Goal: Transaction & Acquisition: Purchase product/service

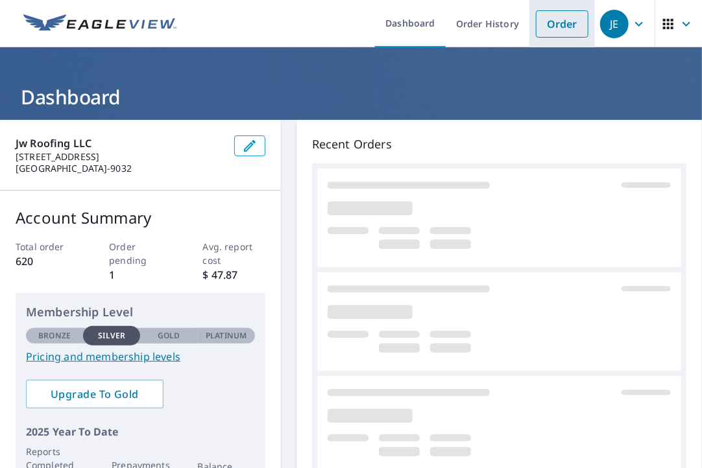
click at [553, 32] on link "Order" at bounding box center [562, 23] width 53 height 27
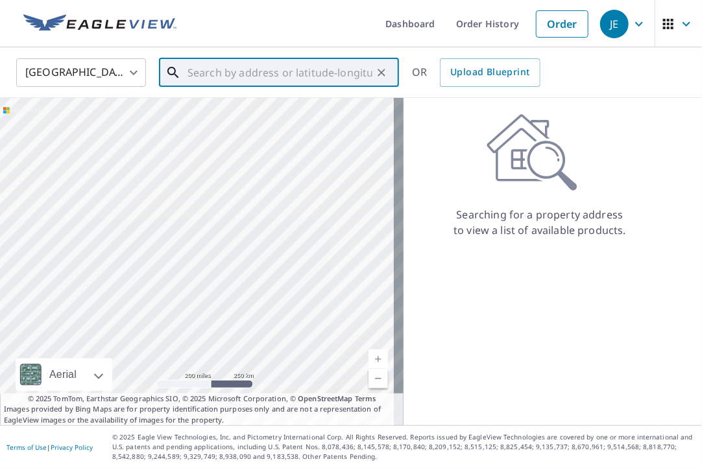
click at [203, 74] on input "text" at bounding box center [279, 72] width 185 height 36
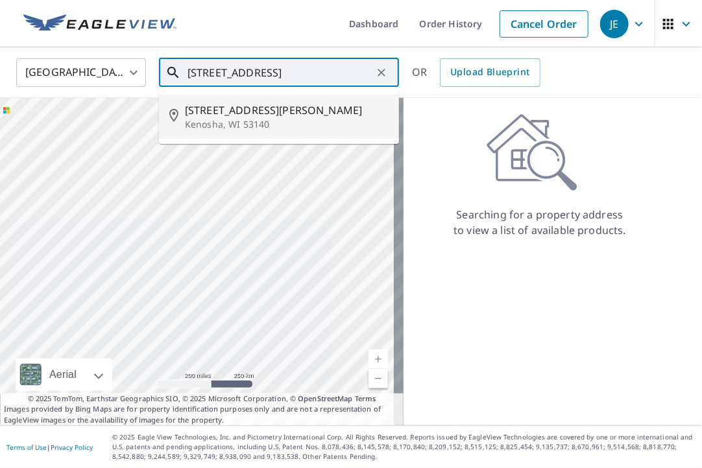
click at [223, 106] on span "[STREET_ADDRESS][PERSON_NAME]" at bounding box center [287, 110] width 204 height 16
type input "[STREET_ADDRESS][PERSON_NAME]"
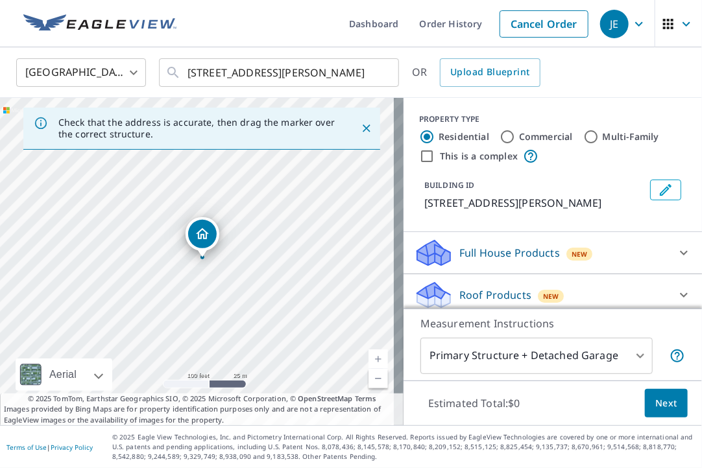
drag, startPoint x: 211, startPoint y: 286, endPoint x: 260, endPoint y: 273, distance: 50.3
click at [260, 273] on div "[STREET_ADDRESS][PERSON_NAME]" at bounding box center [201, 262] width 403 height 328
drag, startPoint x: 211, startPoint y: 200, endPoint x: 149, endPoint y: 270, distance: 93.2
click at [149, 270] on div "[STREET_ADDRESS][PERSON_NAME]" at bounding box center [201, 262] width 403 height 328
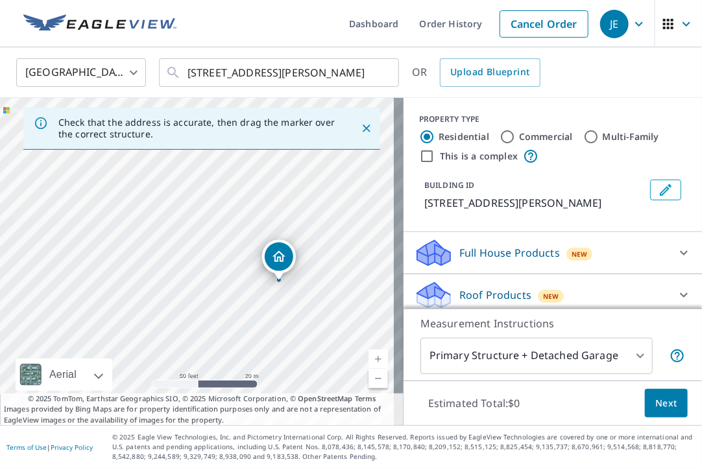
drag, startPoint x: 182, startPoint y: 277, endPoint x: 187, endPoint y: 210, distance: 67.0
click at [187, 210] on div "[STREET_ADDRESS][PERSON_NAME]" at bounding box center [201, 262] width 403 height 328
drag, startPoint x: 184, startPoint y: 280, endPoint x: 205, endPoint y: 209, distance: 73.9
click at [205, 209] on div "[STREET_ADDRESS][PERSON_NAME]" at bounding box center [201, 262] width 403 height 328
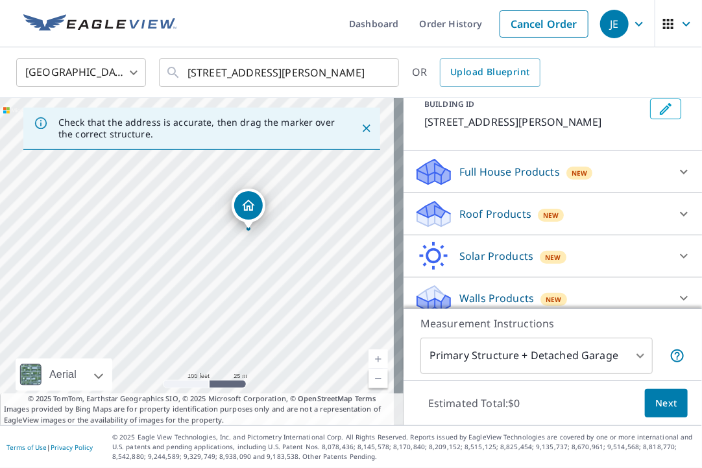
scroll to position [91, 0]
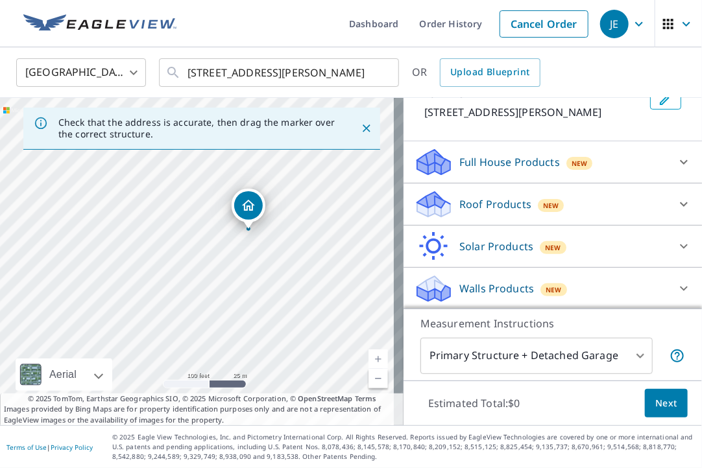
click at [640, 200] on div "Roof Products New" at bounding box center [541, 204] width 254 height 30
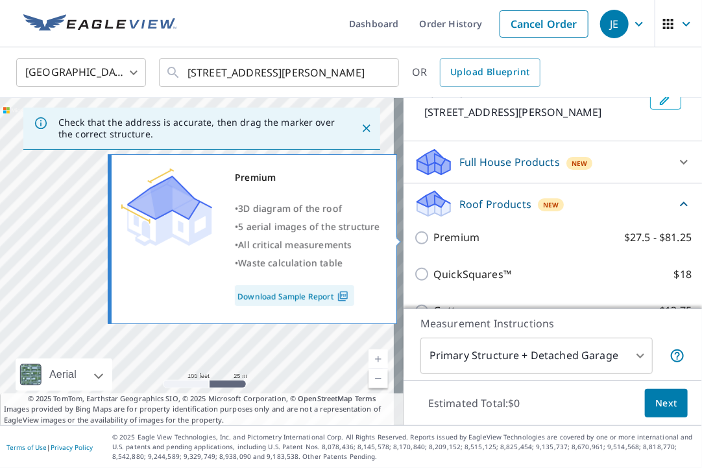
click at [414, 233] on input "Premium $27.5 - $81.25" at bounding box center [423, 238] width 19 height 16
checkbox input "true"
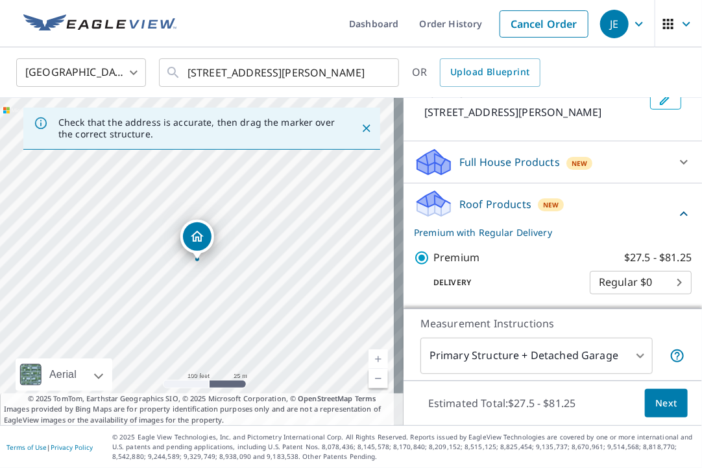
scroll to position [285, 0]
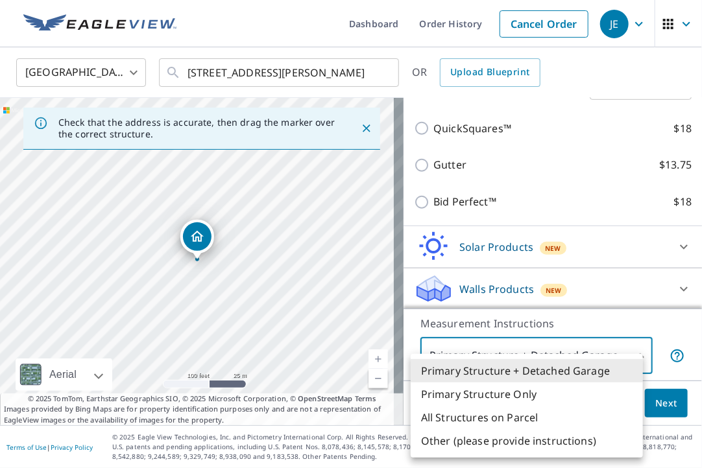
click at [593, 353] on body "JE JE Dashboard Order History Cancel Order JE United States [GEOGRAPHIC_DATA] ​…" at bounding box center [351, 234] width 702 height 468
click at [517, 398] on li "Primary Structure Only" at bounding box center [527, 394] width 232 height 23
type input "2"
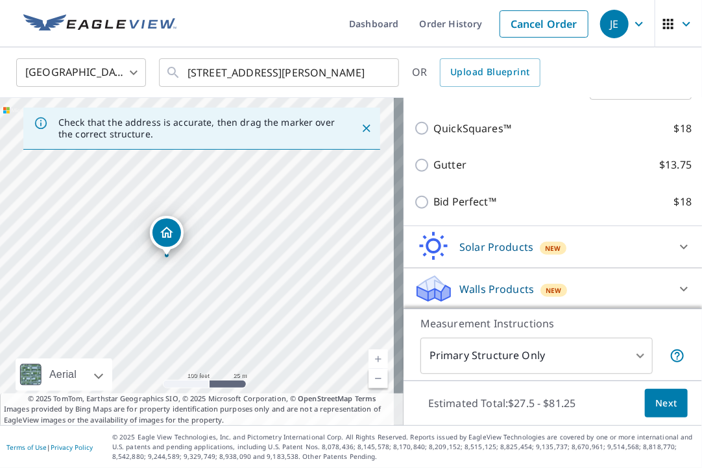
drag, startPoint x: 197, startPoint y: 243, endPoint x: 166, endPoint y: 239, distance: 30.7
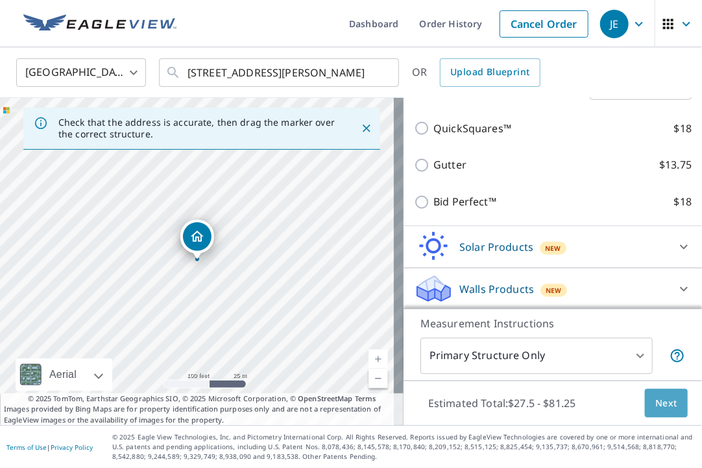
click at [656, 403] on span "Next" at bounding box center [666, 404] width 22 height 16
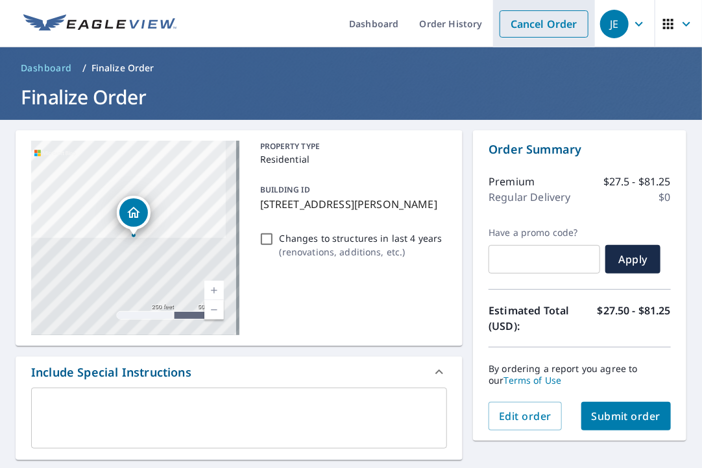
click at [542, 34] on link "Cancel Order" at bounding box center [543, 23] width 89 height 27
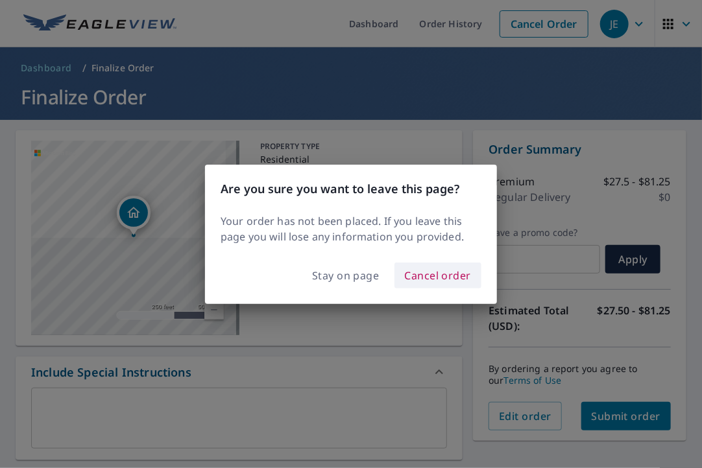
click at [447, 282] on span "Cancel order" at bounding box center [438, 276] width 67 height 18
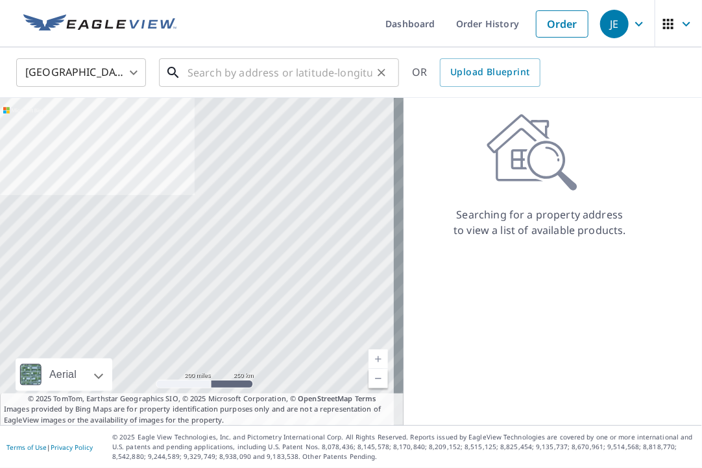
click at [243, 69] on input "text" at bounding box center [279, 72] width 185 height 36
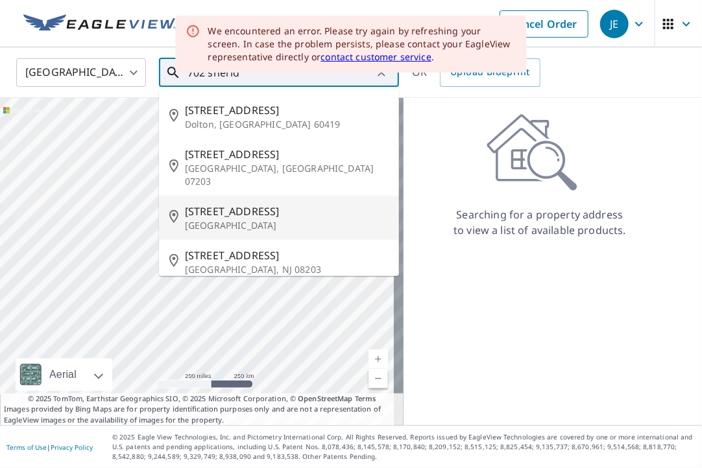
type input "702 sherid"
click at [442, 364] on div "Searching for a property address to view a list of available products." at bounding box center [539, 262] width 272 height 328
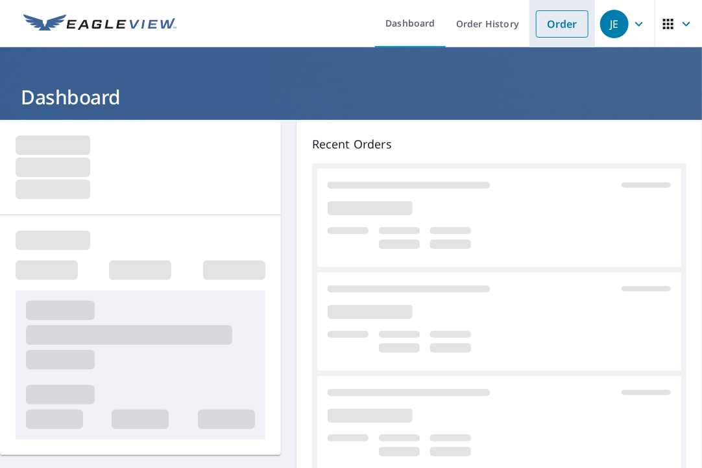
click at [558, 19] on link "Order" at bounding box center [562, 23] width 53 height 27
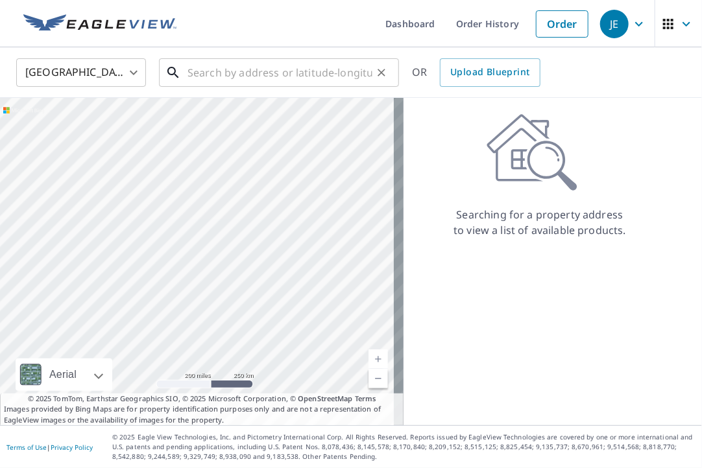
click at [274, 73] on input "text" at bounding box center [279, 72] width 185 height 36
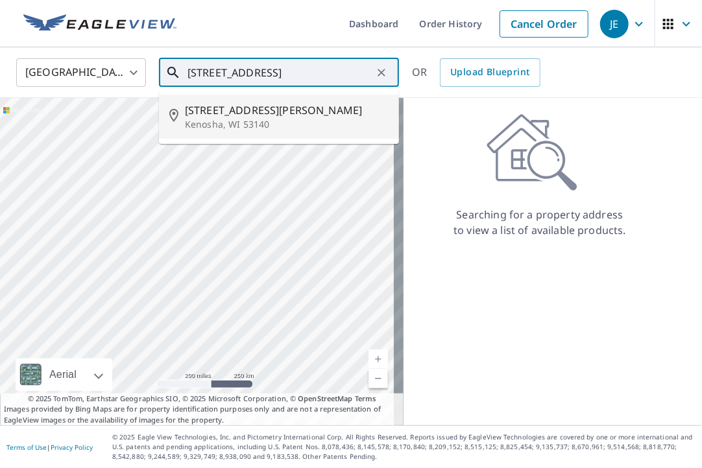
click at [215, 113] on span "[STREET_ADDRESS][PERSON_NAME]" at bounding box center [287, 110] width 204 height 16
type input "[STREET_ADDRESS][PERSON_NAME]"
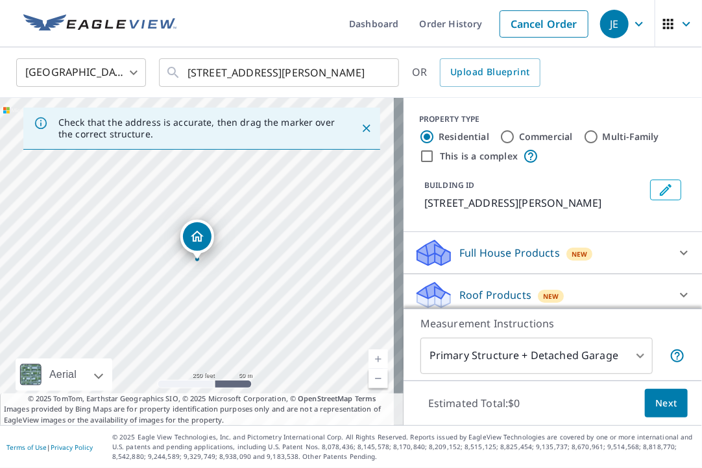
scroll to position [65, 0]
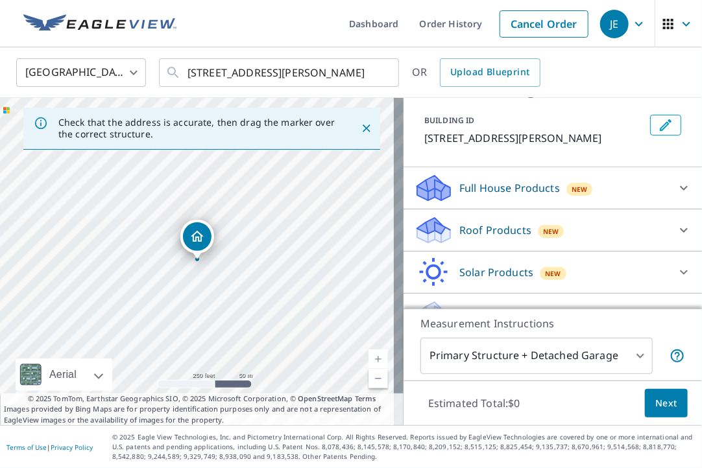
click at [668, 229] on div at bounding box center [683, 230] width 31 height 31
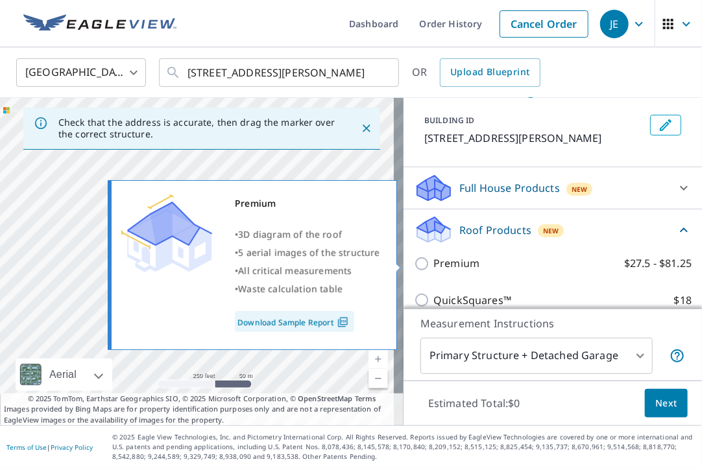
click at [414, 265] on input "Premium $27.5 - $81.25" at bounding box center [423, 264] width 19 height 16
checkbox input "true"
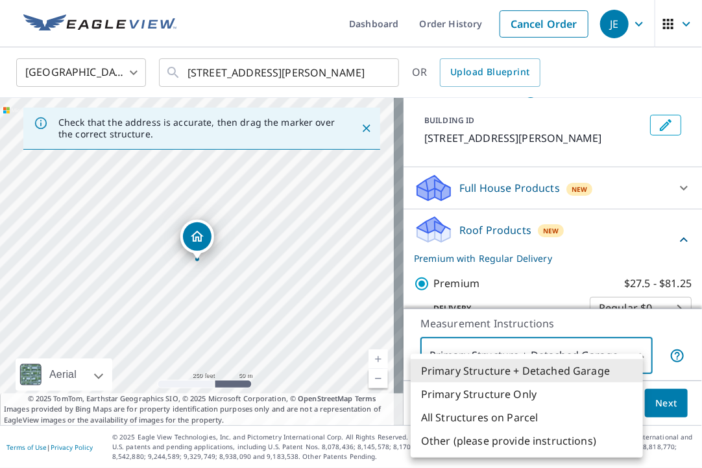
click at [578, 363] on body "JE JE Dashboard Order History Cancel Order JE United States US ​ 702 Sheridan R…" at bounding box center [351, 234] width 702 height 468
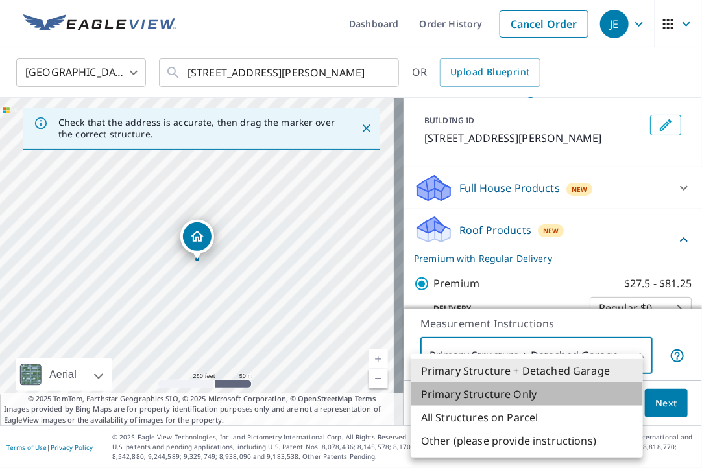
click at [517, 387] on li "Primary Structure Only" at bounding box center [527, 394] width 232 height 23
type input "2"
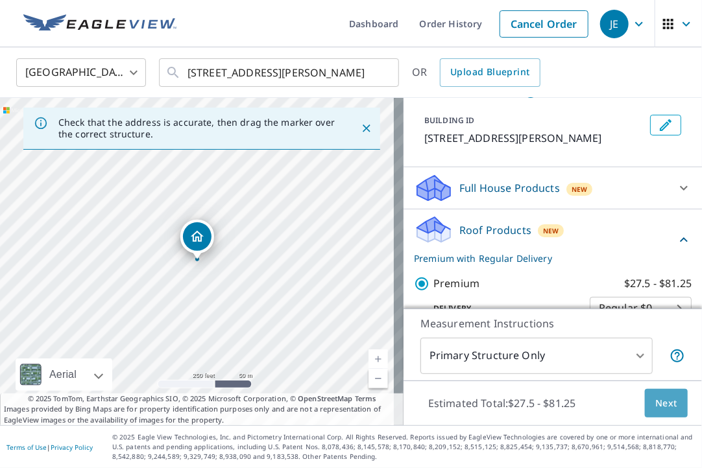
click at [663, 403] on span "Next" at bounding box center [666, 404] width 22 height 16
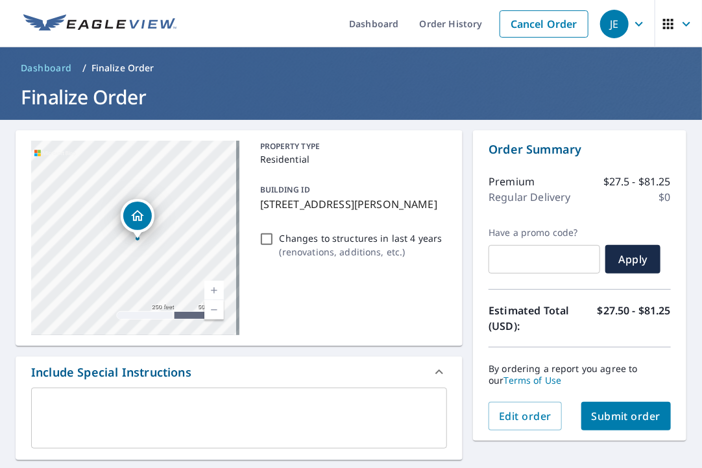
click at [139, 210] on icon "Dropped pin, building 1, Residential property, 702 Sheridan Rd Kenosha, WI 53140" at bounding box center [138, 216] width 16 height 16
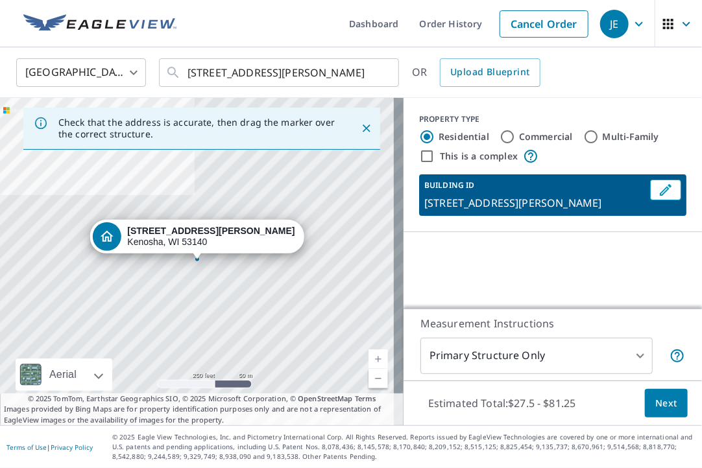
click at [226, 287] on div "[STREET_ADDRESS][PERSON_NAME]" at bounding box center [201, 262] width 403 height 328
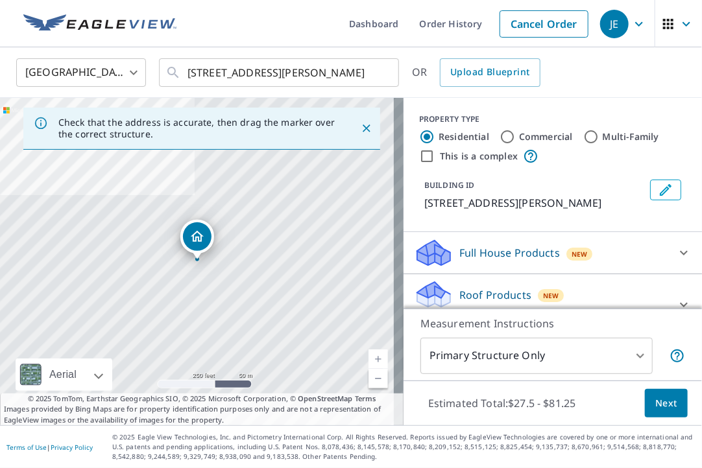
drag, startPoint x: 197, startPoint y: 231, endPoint x: 180, endPoint y: 230, distance: 16.9
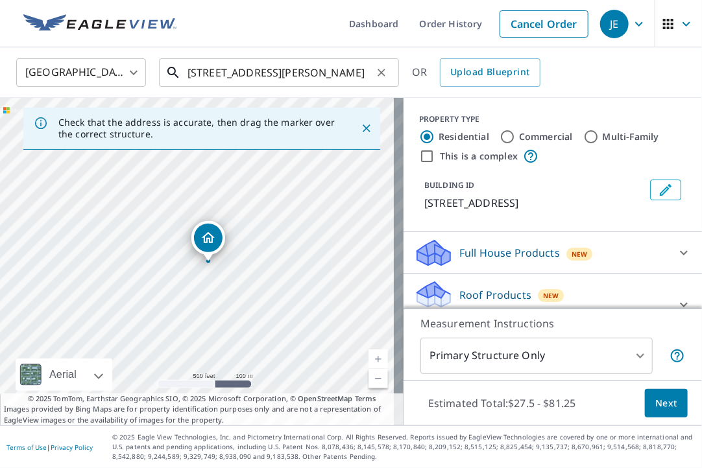
click at [367, 76] on input "[STREET_ADDRESS][PERSON_NAME]" at bounding box center [279, 72] width 185 height 36
click at [167, 128] on p "Check that the address is accurate, then drag the marker over the correct struc…" at bounding box center [197, 128] width 279 height 23
click at [360, 128] on icon "Close" at bounding box center [366, 128] width 13 height 13
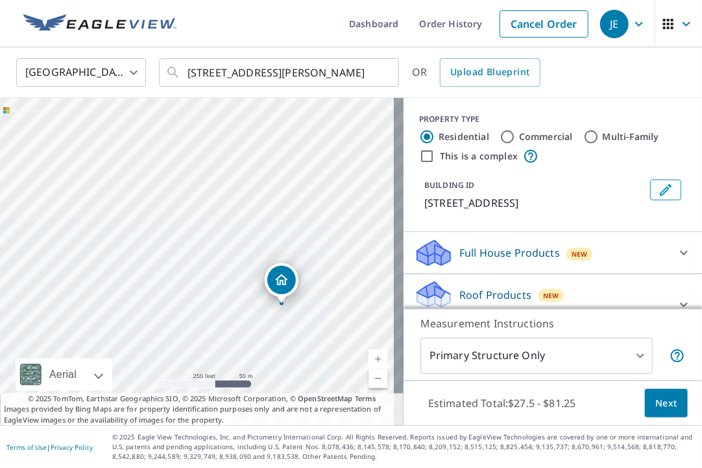
drag, startPoint x: 321, startPoint y: 226, endPoint x: 56, endPoint y: 230, distance: 265.3
click at [56, 231] on div "7 7th St Kenosha, WI 53140-1004" at bounding box center [201, 262] width 403 height 328
drag, startPoint x: 213, startPoint y: 265, endPoint x: 169, endPoint y: 180, distance: 96.3
click at [169, 180] on div "7 7th St Kenosha, WI 53140-1004" at bounding box center [201, 262] width 403 height 328
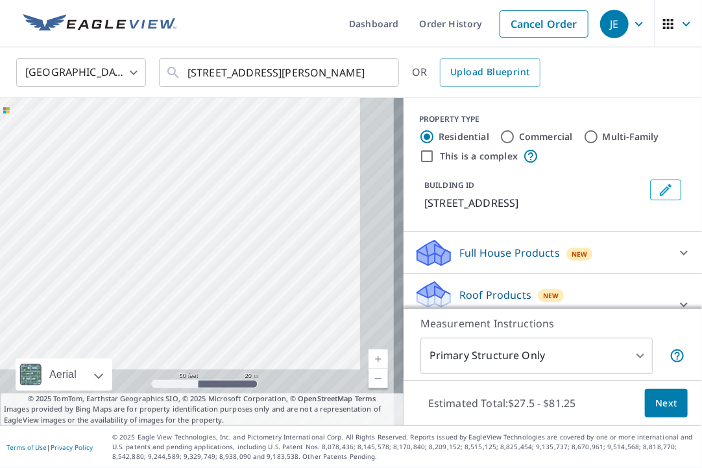
drag, startPoint x: 223, startPoint y: 226, endPoint x: 122, endPoint y: 52, distance: 201.7
click at [122, 52] on div "United States US ​ 702 Sheridan Rd Kenosha, WI 53140 ​ OR Upload Blueprint 7 7t…" at bounding box center [351, 236] width 702 height 378
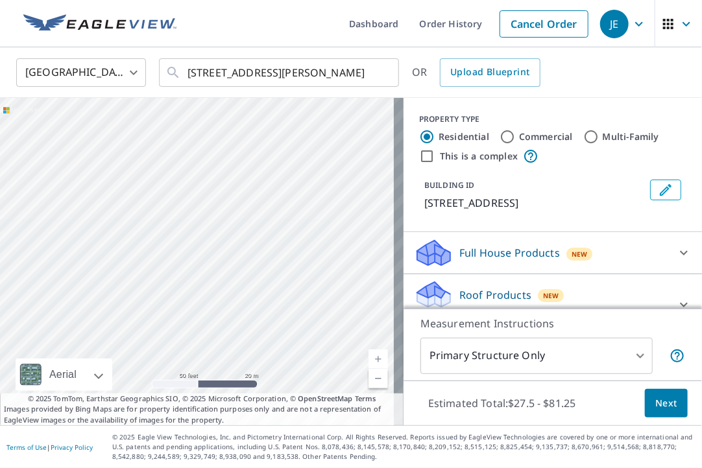
drag, startPoint x: 187, startPoint y: 174, endPoint x: 178, endPoint y: 153, distance: 23.0
click at [178, 153] on div "7 7th St Kenosha, WI 53140-1004" at bounding box center [201, 262] width 403 height 328
drag, startPoint x: 181, startPoint y: 181, endPoint x: 204, endPoint y: 312, distance: 133.1
click at [204, 312] on div "7 7th St Kenosha, WI 53140-1004" at bounding box center [201, 262] width 403 height 328
drag, startPoint x: 263, startPoint y: 280, endPoint x: 233, endPoint y: 200, distance: 85.2
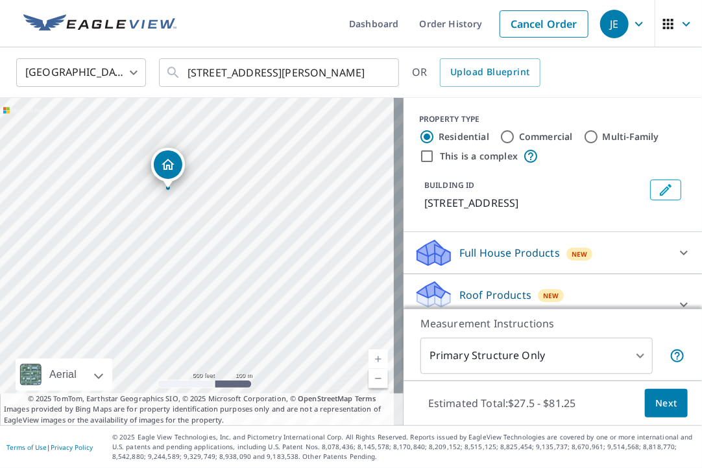
click at [233, 200] on div "7 7th St Kenosha, WI 53140-1004" at bounding box center [201, 262] width 403 height 328
drag, startPoint x: 261, startPoint y: 275, endPoint x: 193, endPoint y: 265, distance: 68.8
click at [193, 265] on div "7 7th St Kenosha, WI 53140-1004" at bounding box center [201, 262] width 403 height 328
click at [222, 234] on div "7 7th St Kenosha, WI 53140-1004" at bounding box center [201, 262] width 403 height 328
drag, startPoint x: 195, startPoint y: 234, endPoint x: 277, endPoint y: 269, distance: 89.5
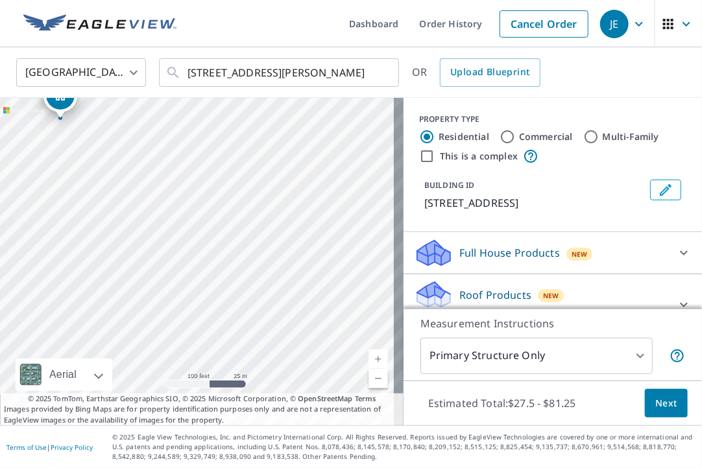
drag, startPoint x: 301, startPoint y: 316, endPoint x: 166, endPoint y: 176, distance: 194.9
click at [166, 176] on div "412 7th St Kenosha, WI 53403" at bounding box center [201, 262] width 403 height 328
drag, startPoint x: 59, startPoint y: 105, endPoint x: 288, endPoint y: 289, distance: 293.4
drag, startPoint x: 228, startPoint y: 305, endPoint x: 161, endPoint y: 200, distance: 125.0
click at [161, 200] on div "326 7th St Kenosha, WI 53140" at bounding box center [201, 262] width 403 height 328
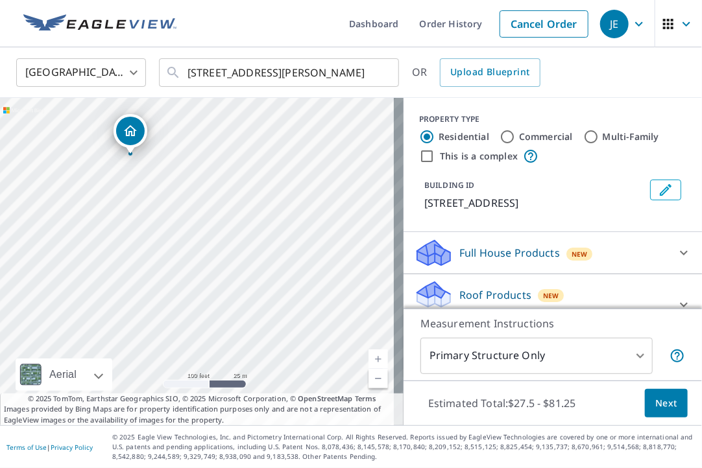
click at [187, 252] on div "326 7th St Kenosha, WI 53140" at bounding box center [201, 262] width 403 height 328
drag, startPoint x: 249, startPoint y: 289, endPoint x: 174, endPoint y: 191, distance: 123.5
click at [174, 191] on div "326 7th St Kenosha, WI 53140" at bounding box center [201, 262] width 403 height 328
drag, startPoint x: 124, startPoint y: 136, endPoint x: 178, endPoint y: 244, distance: 120.7
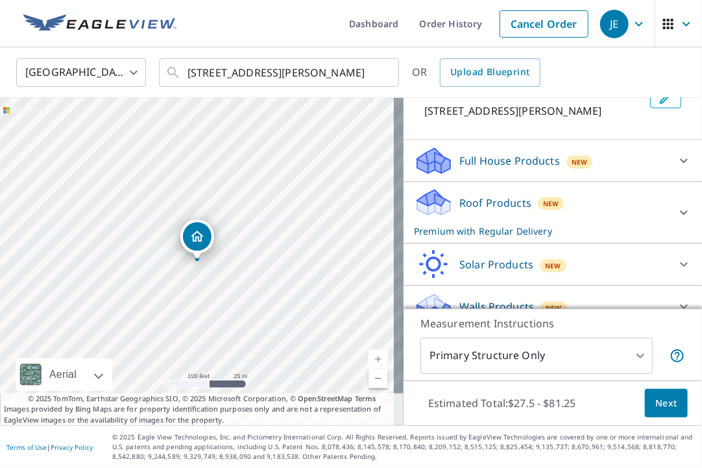
scroll to position [110, 0]
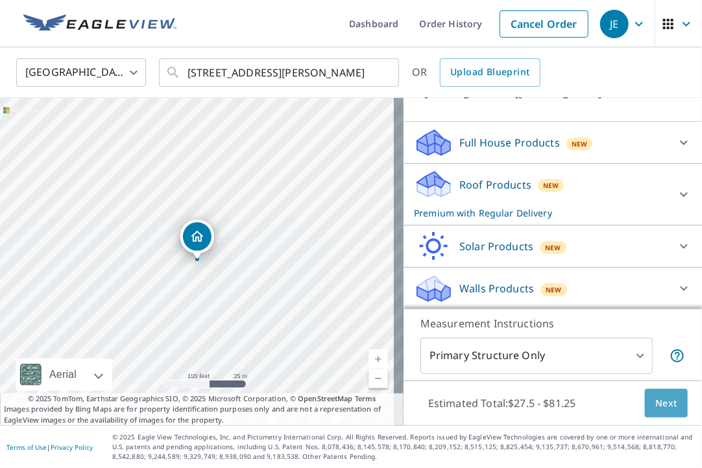
click at [656, 391] on button "Next" at bounding box center [666, 403] width 43 height 29
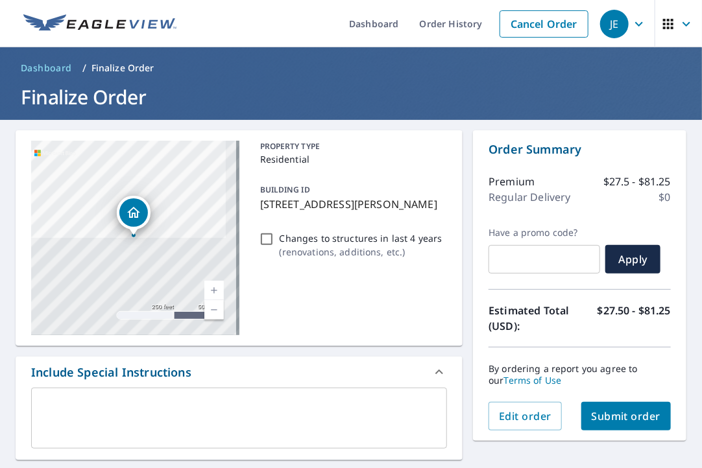
click at [610, 414] on span "Submit order" at bounding box center [625, 416] width 69 height 14
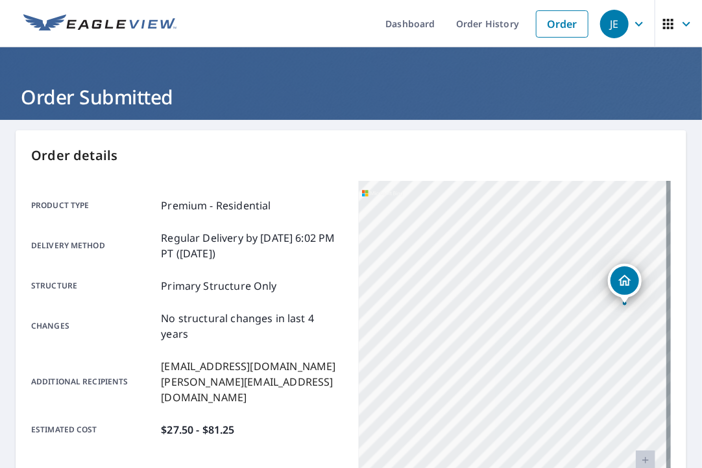
drag, startPoint x: 532, startPoint y: 366, endPoint x: 401, endPoint y: 243, distance: 180.8
click at [401, 243] on div "700 Sheridan Rd Kenosha, WI 53140" at bounding box center [515, 343] width 312 height 324
drag, startPoint x: 523, startPoint y: 322, endPoint x: 403, endPoint y: 293, distance: 123.5
click at [403, 293] on div "700 Sheridan Rd Kenosha, WI 53140" at bounding box center [515, 343] width 312 height 324
